Goal: Task Accomplishment & Management: Manage account settings

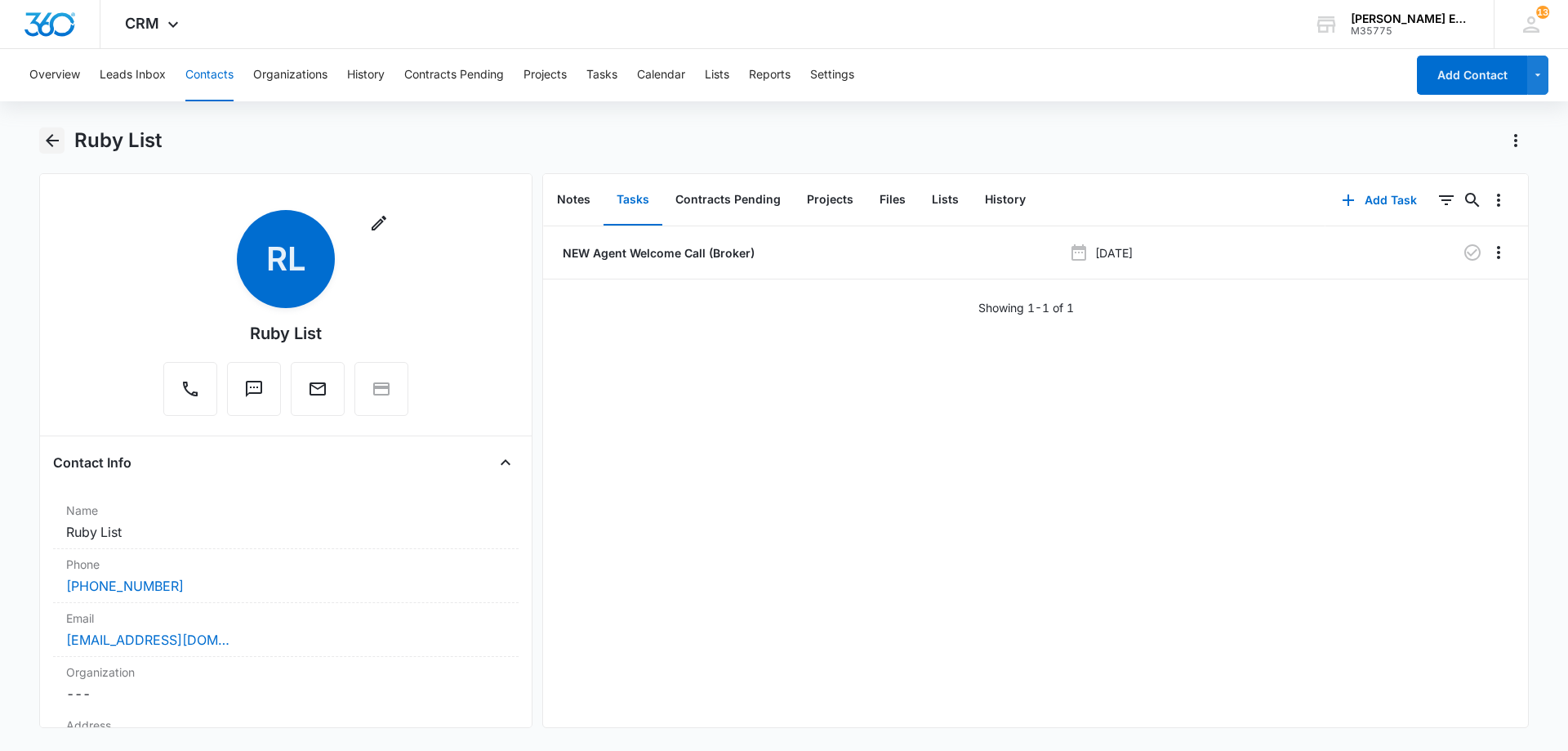
click at [54, 146] on icon "Back" at bounding box center [52, 141] width 19 height 19
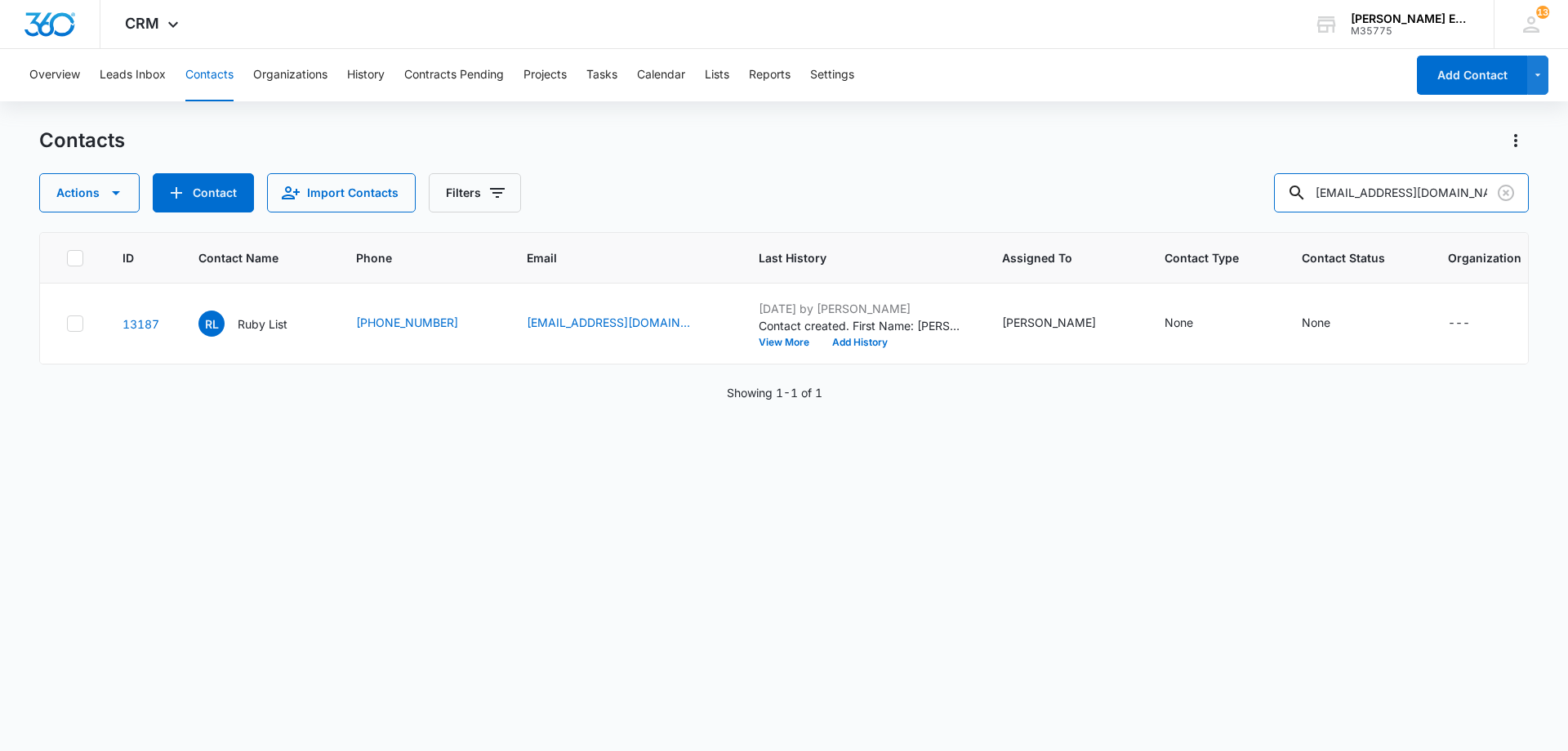
paste input "[PERSON_NAME]"
drag, startPoint x: 1467, startPoint y: 198, endPoint x: 1271, endPoint y: 200, distance: 196.0
click at [1271, 200] on div "Actions Contact Import Contacts Filters [PERSON_NAME]" at bounding box center [784, 192] width 1489 height 39
type input "[PERSON_NAME]"
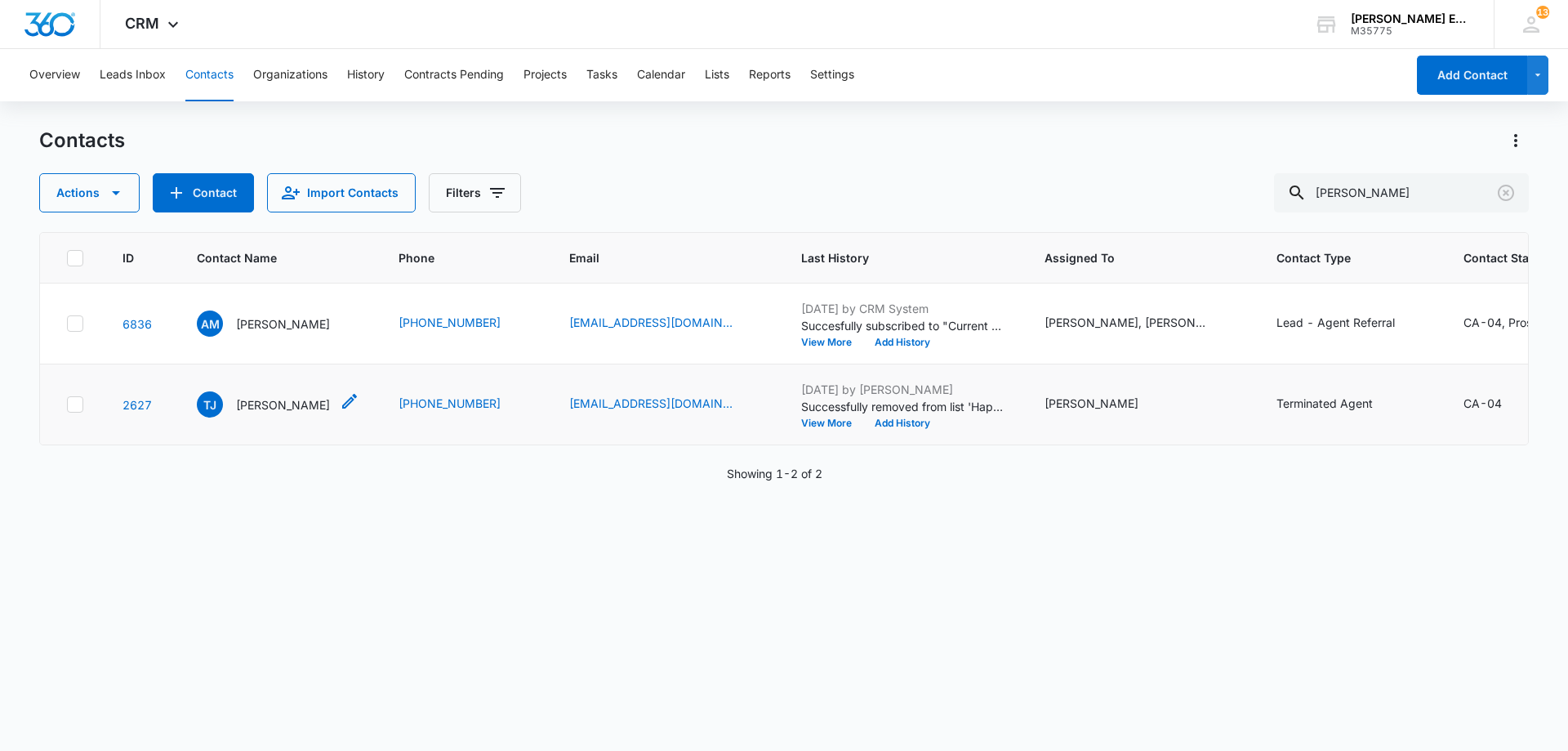
click at [268, 414] on p "[PERSON_NAME]" at bounding box center [283, 405] width 94 height 17
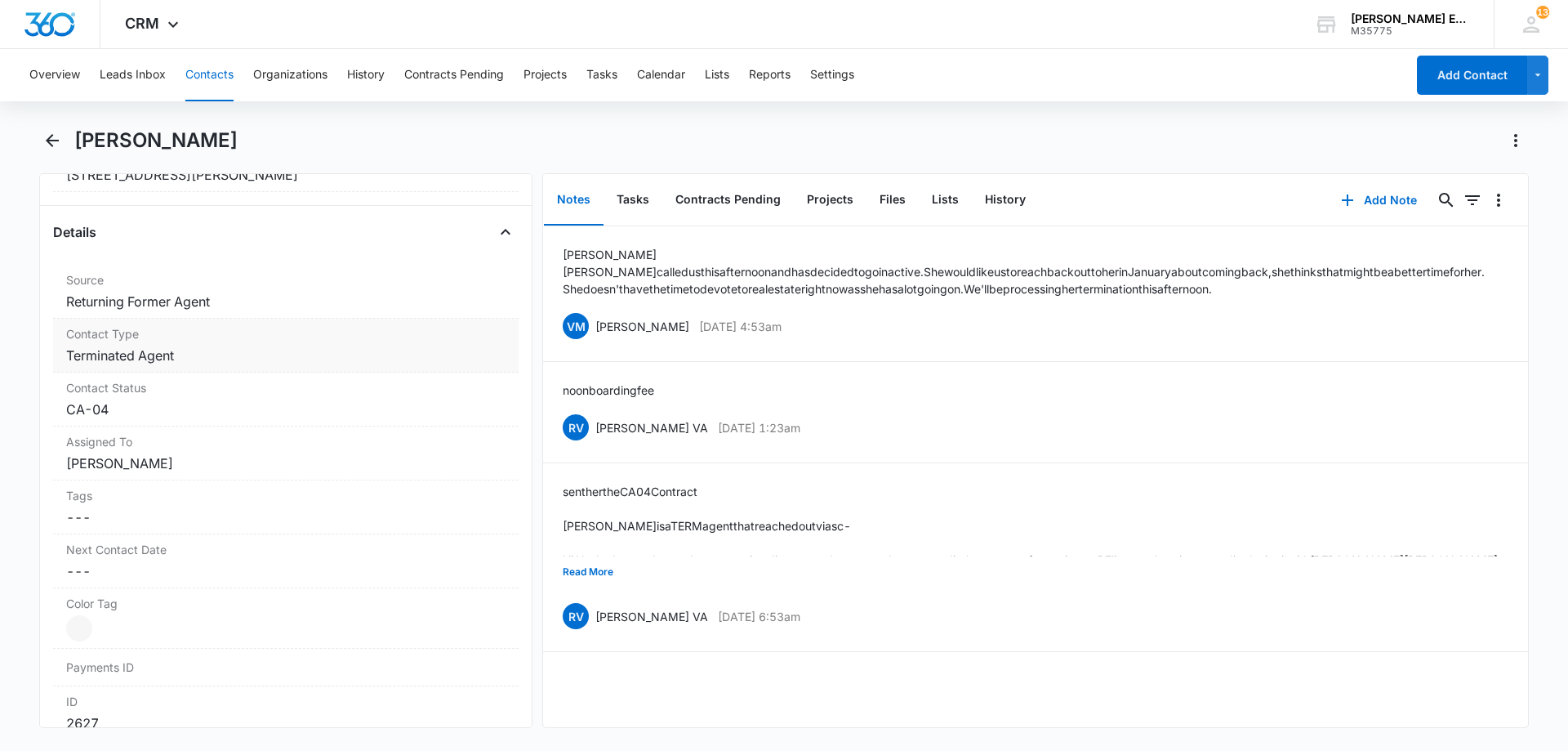
click at [168, 359] on dd "Cancel Save Changes Terminated Agent" at bounding box center [285, 356] width 439 height 19
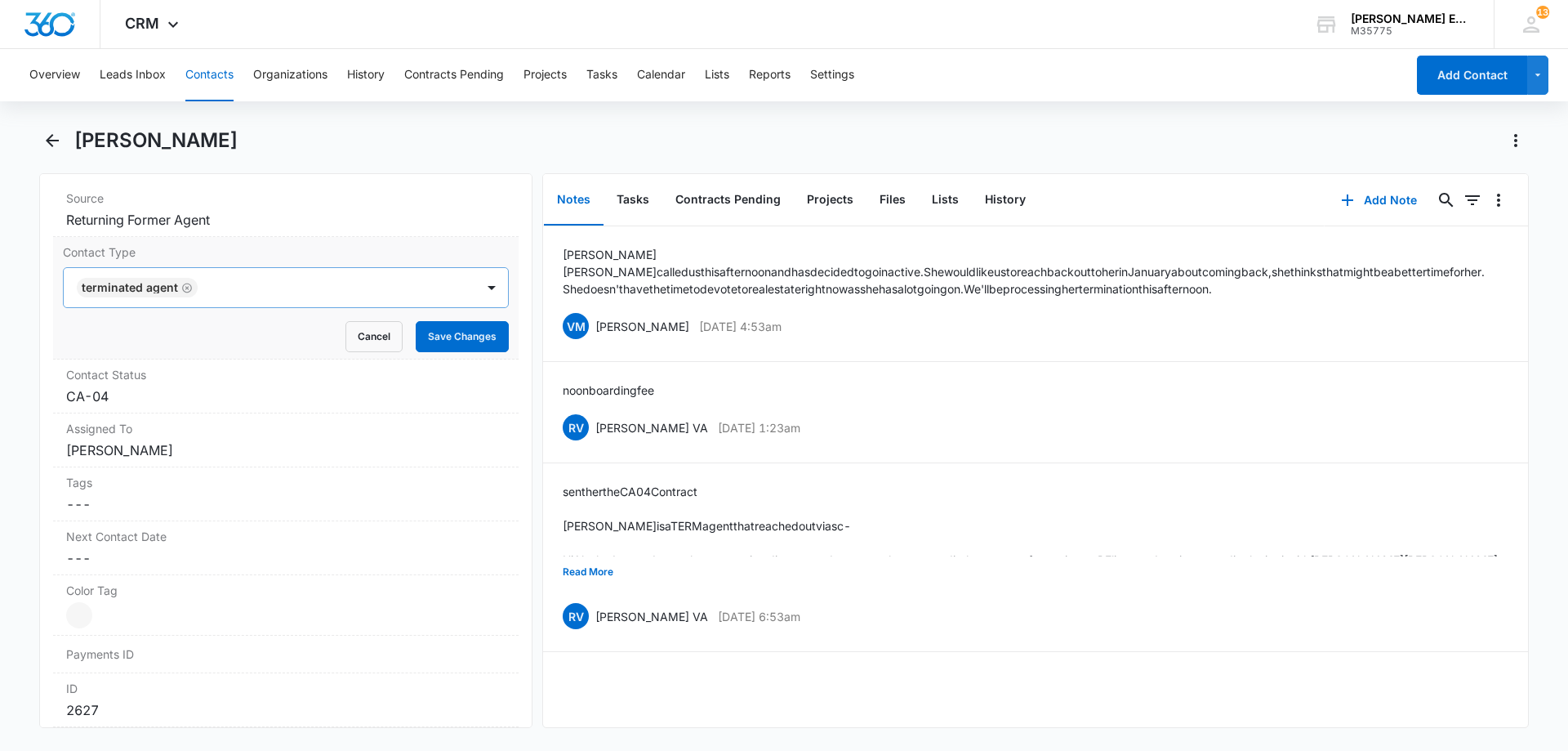
click at [185, 287] on icon "Remove Terminated Agent" at bounding box center [187, 288] width 12 height 13
click at [209, 287] on div at bounding box center [266, 288] width 376 height 23
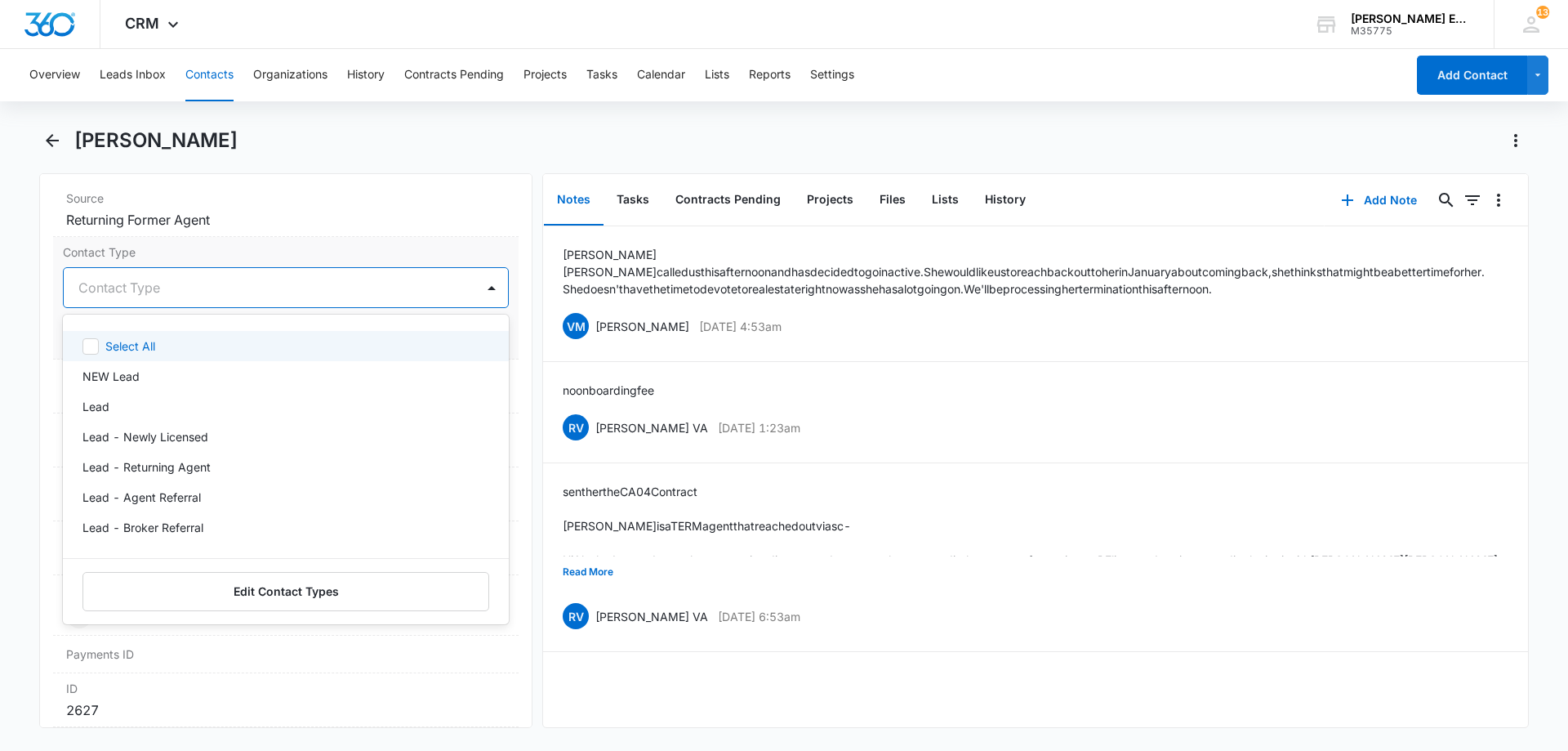
type input "a"
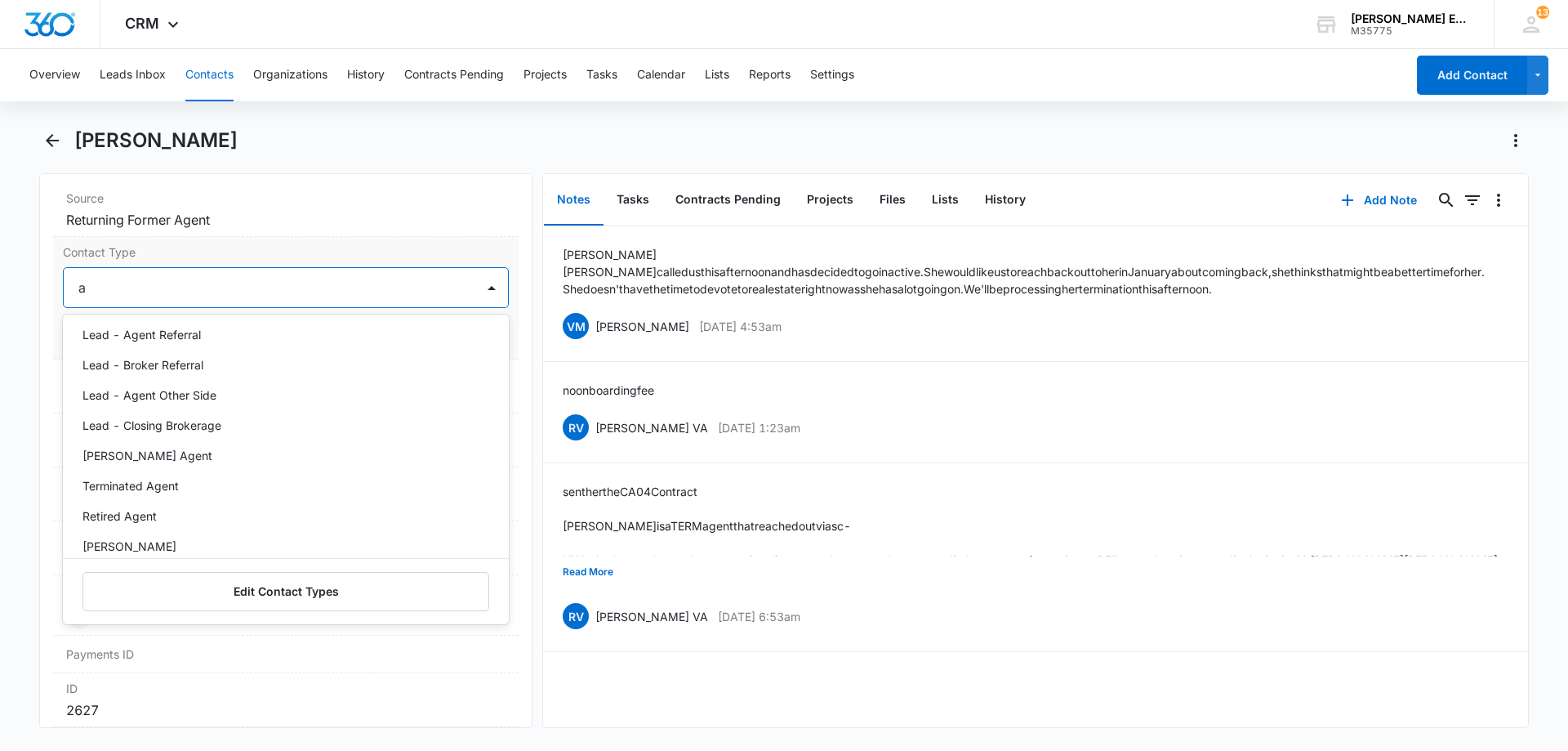
scroll to position [163, 0]
click at [153, 458] on p "[PERSON_NAME] Agent" at bounding box center [148, 455] width 130 height 17
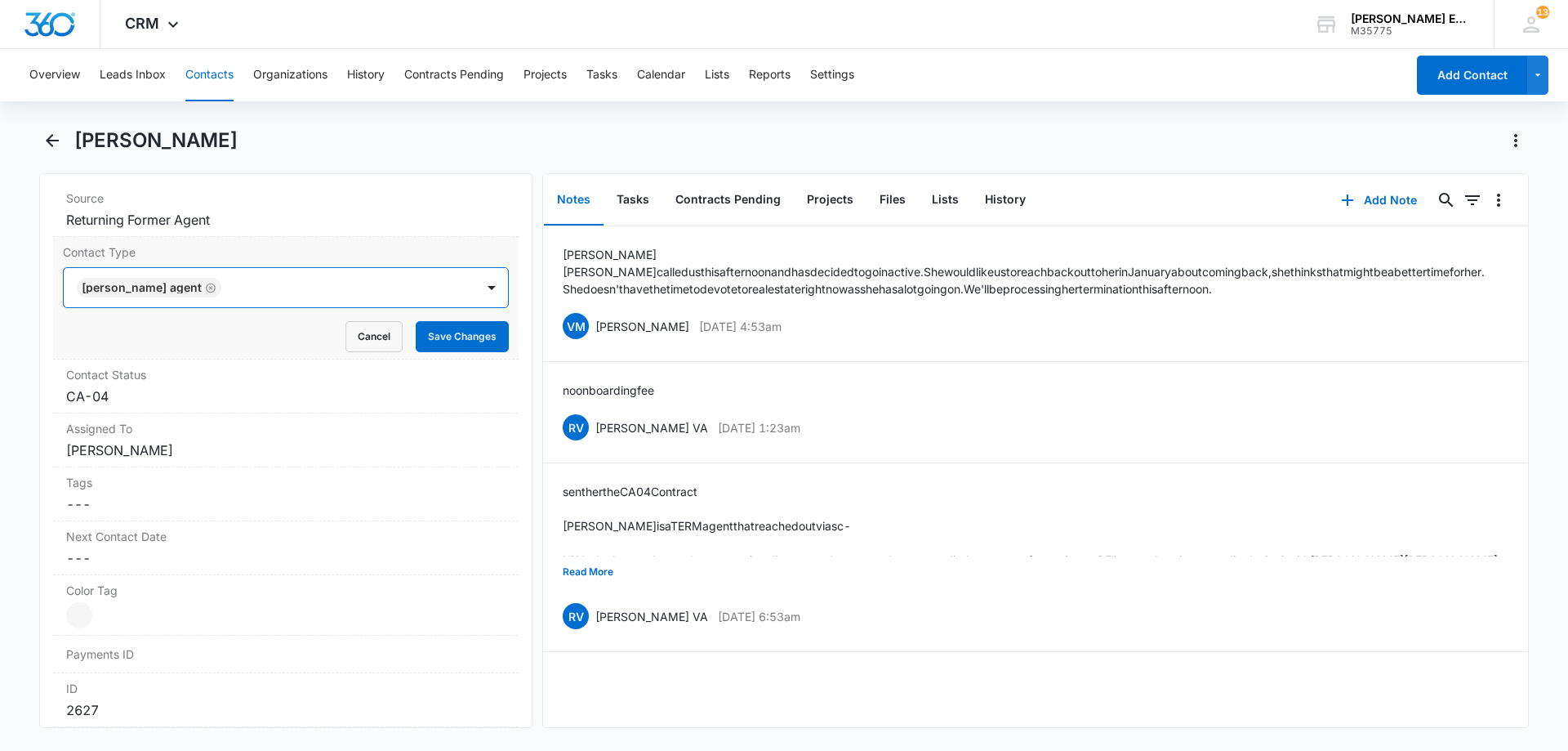
drag, startPoint x: 291, startPoint y: 286, endPoint x: 373, endPoint y: 299, distance: 83.0
click at [295, 286] on div at bounding box center [340, 288] width 228 height 23
click at [454, 337] on button "Save Changes" at bounding box center [462, 337] width 93 height 31
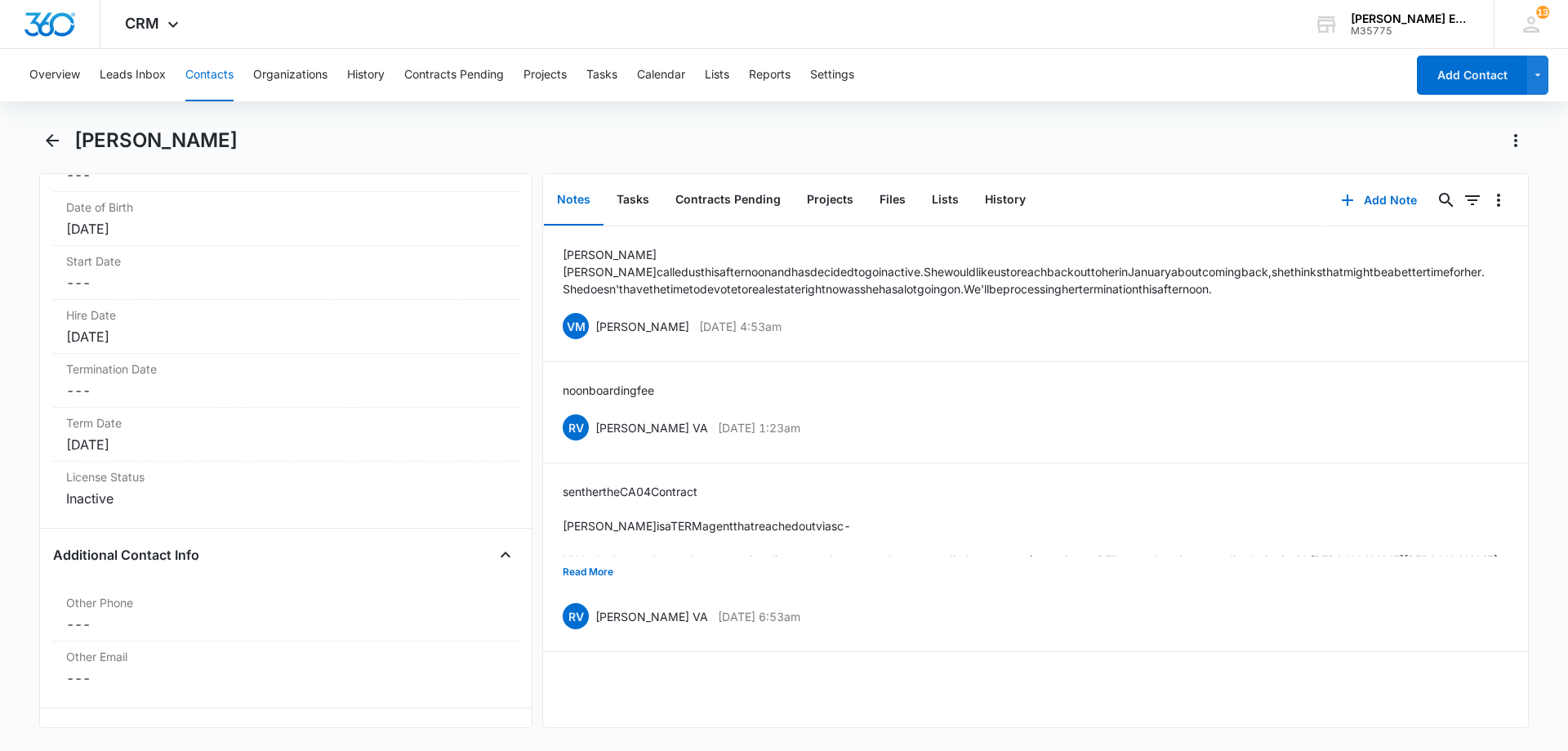
scroll to position [1811, 0]
click at [195, 444] on div "[DATE]" at bounding box center [285, 437] width 439 height 19
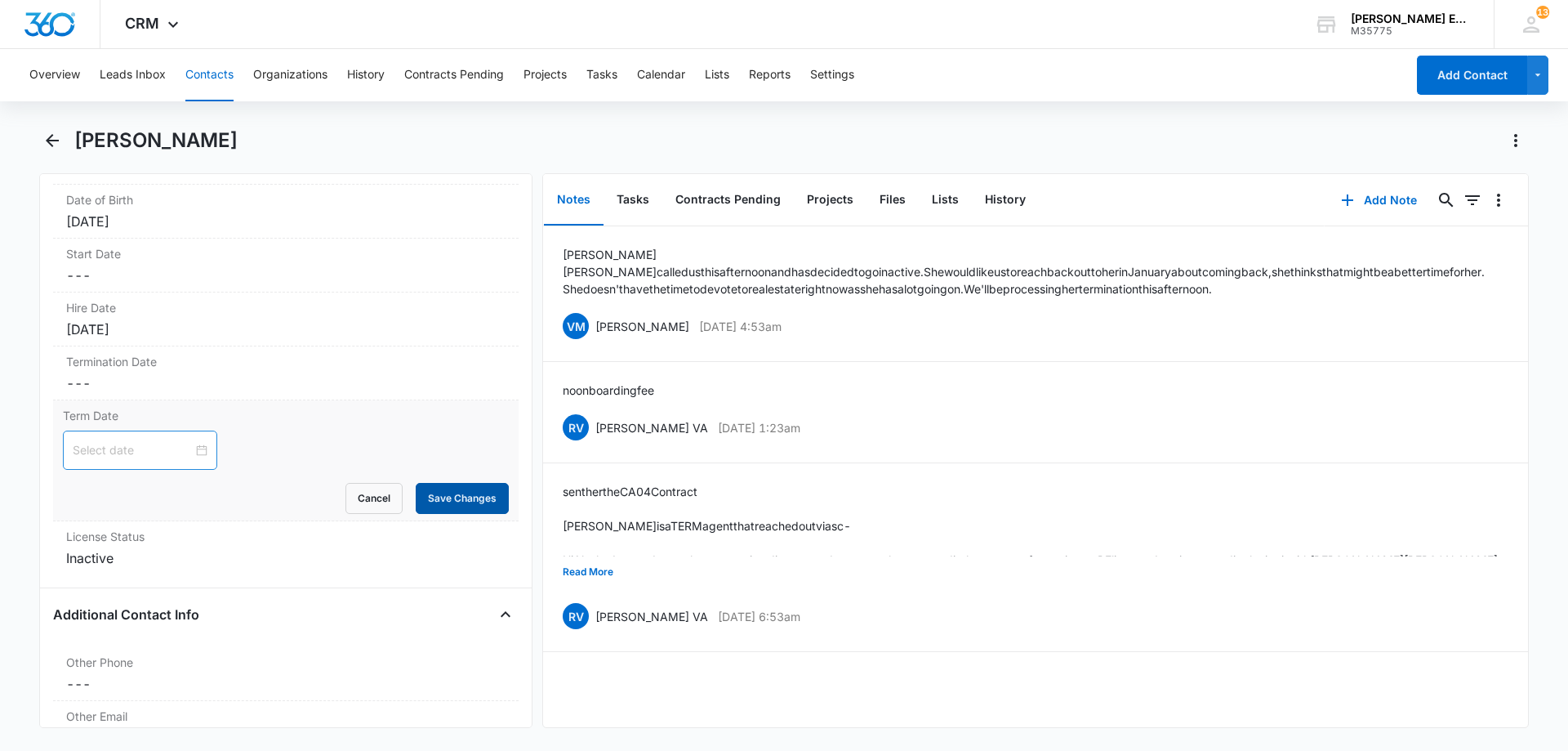
click at [458, 499] on button "Save Changes" at bounding box center [462, 498] width 93 height 31
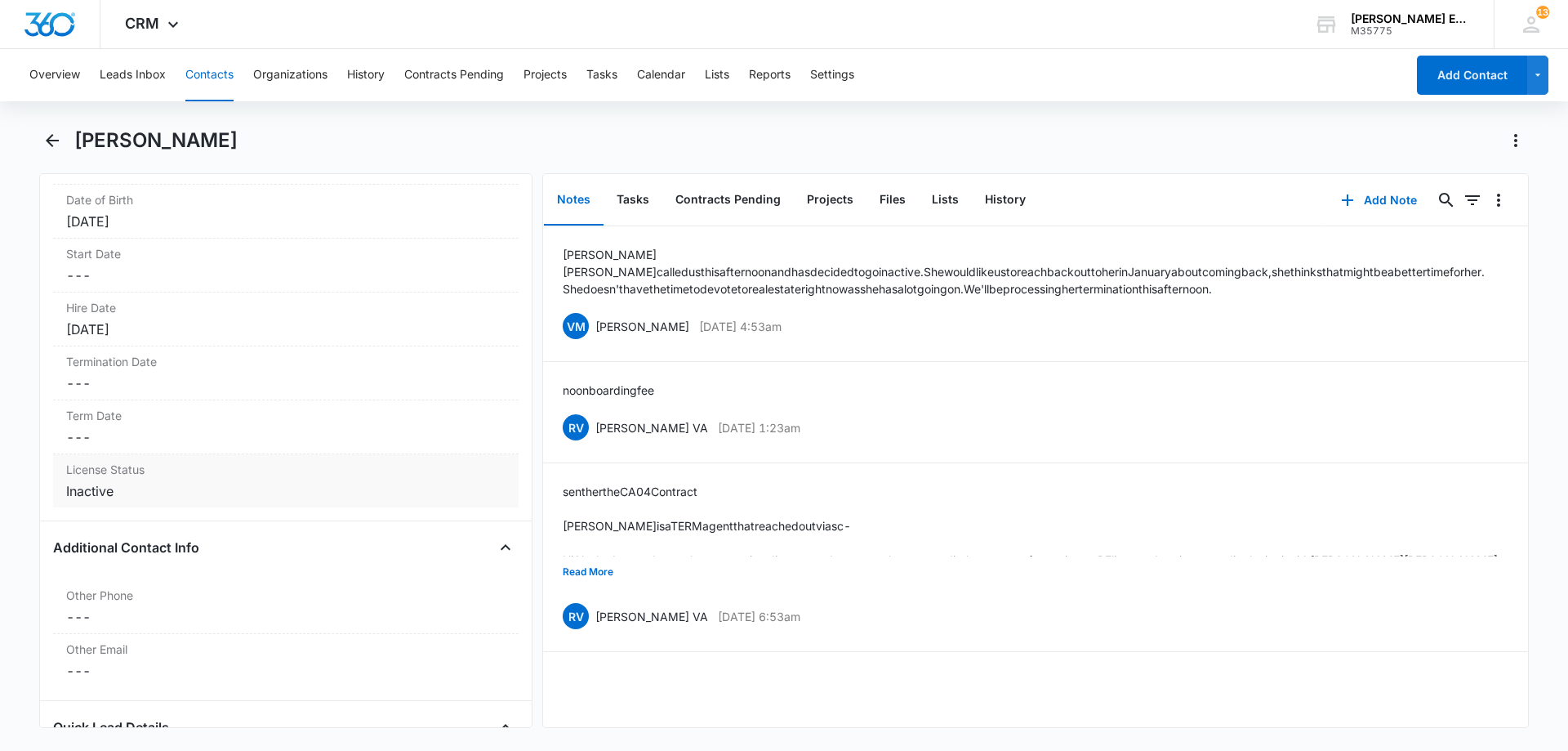
click at [130, 477] on label "License Status" at bounding box center [285, 469] width 439 height 17
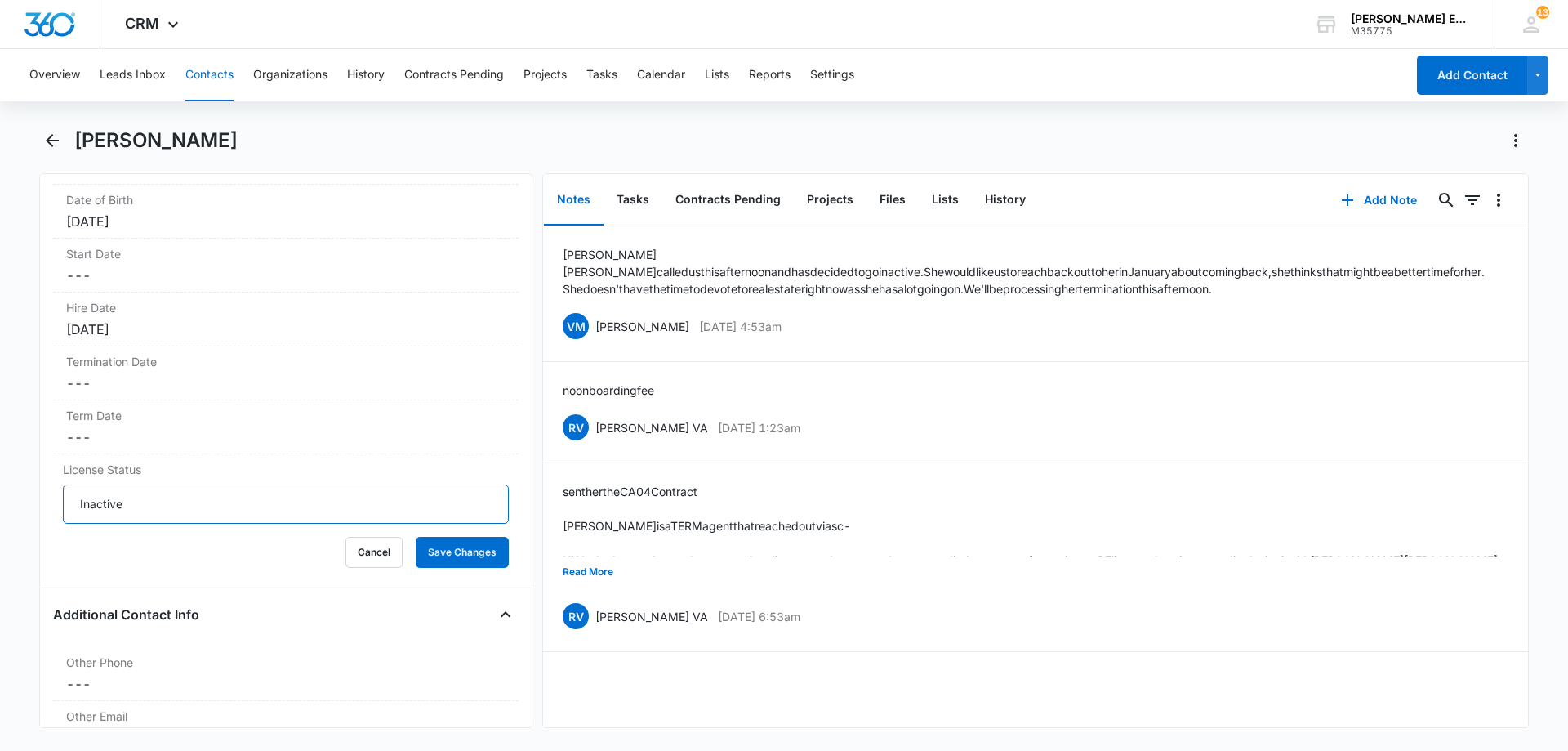
drag, startPoint x: 132, startPoint y: 505, endPoint x: 23, endPoint y: 505, distance: 109.0
click at [23, 505] on main "[PERSON_NAME] Remove [PERSON_NAME] [PERSON_NAME] Contact Info Name Cancel Save …" at bounding box center [784, 437] width 1568 height 620
click at [141, 496] on input "License Status" at bounding box center [285, 504] width 446 height 39
type input "Active"
click at [466, 562] on button "Save Changes" at bounding box center [462, 553] width 93 height 31
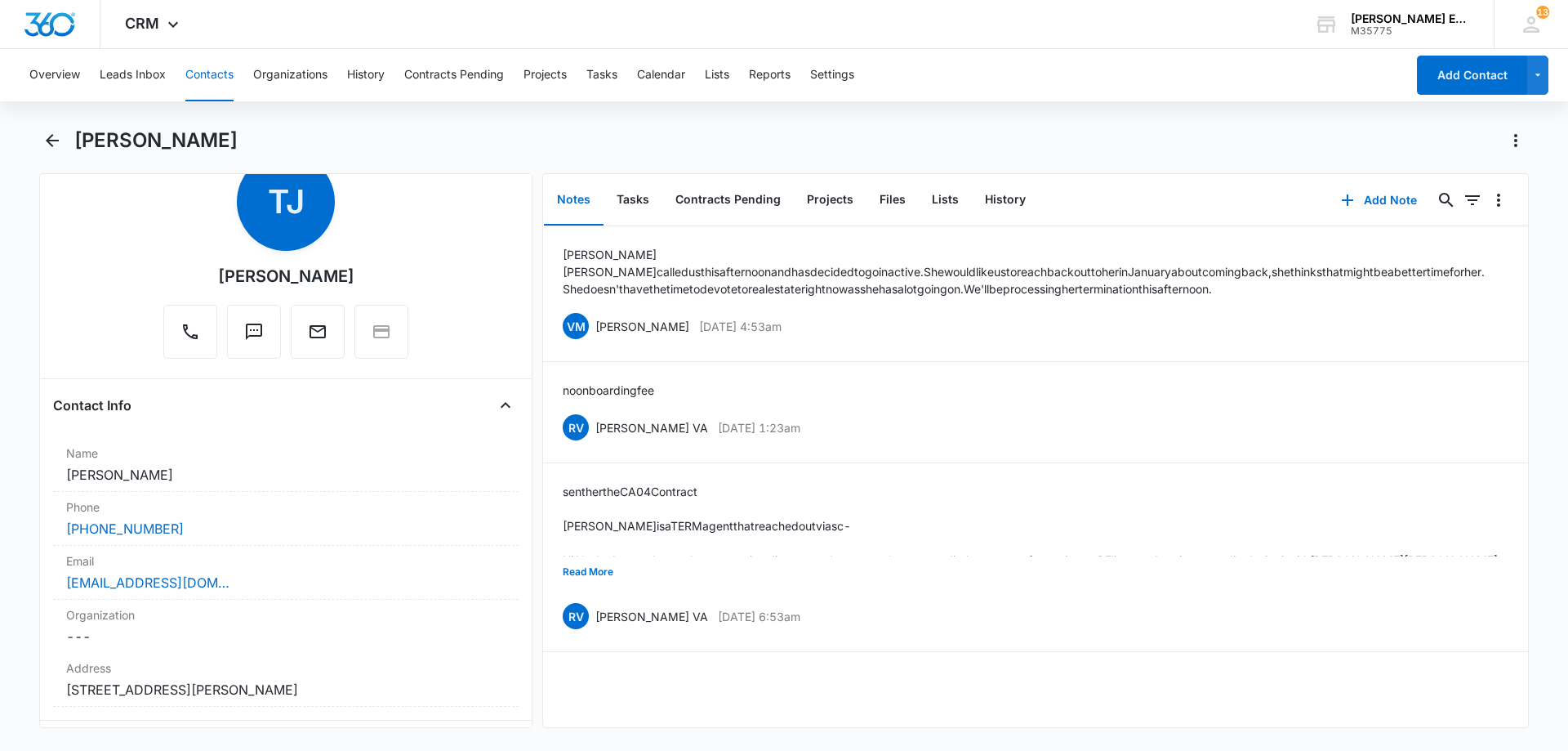
scroll to position [0, 0]
